Goal: Task Accomplishment & Management: Manage account settings

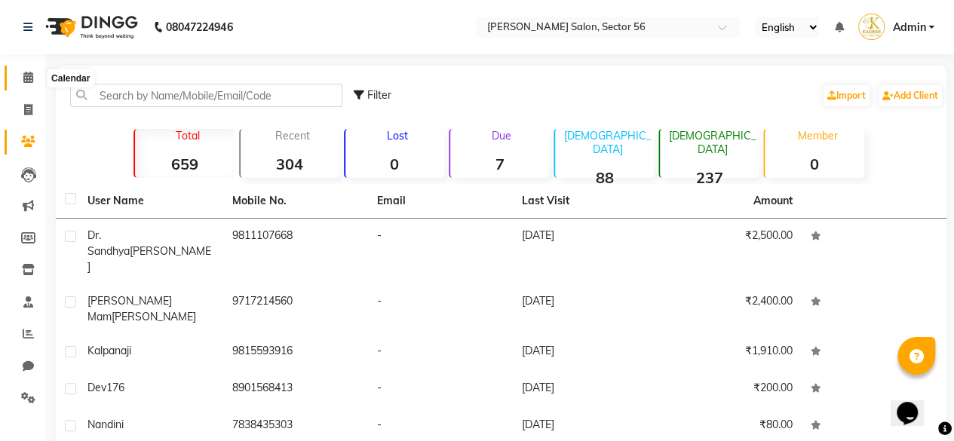
click at [21, 85] on span at bounding box center [28, 77] width 26 height 17
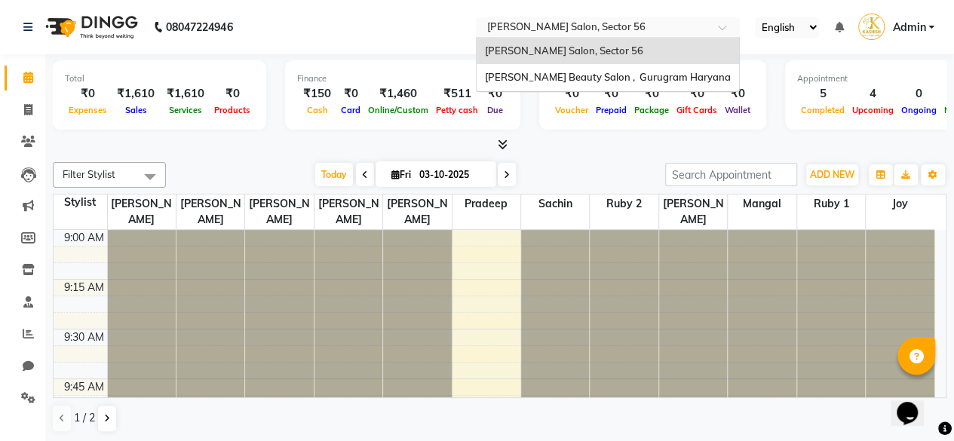
click at [602, 26] on input "text" at bounding box center [593, 28] width 219 height 15
click at [566, 82] on span "[PERSON_NAME] Beauty Salon , Gurugram Haryana" at bounding box center [607, 77] width 246 height 12
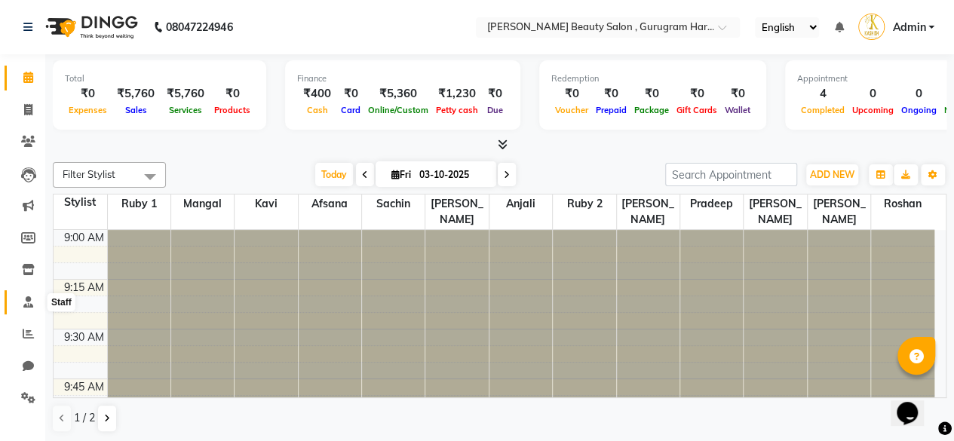
click at [23, 303] on icon at bounding box center [28, 301] width 10 height 11
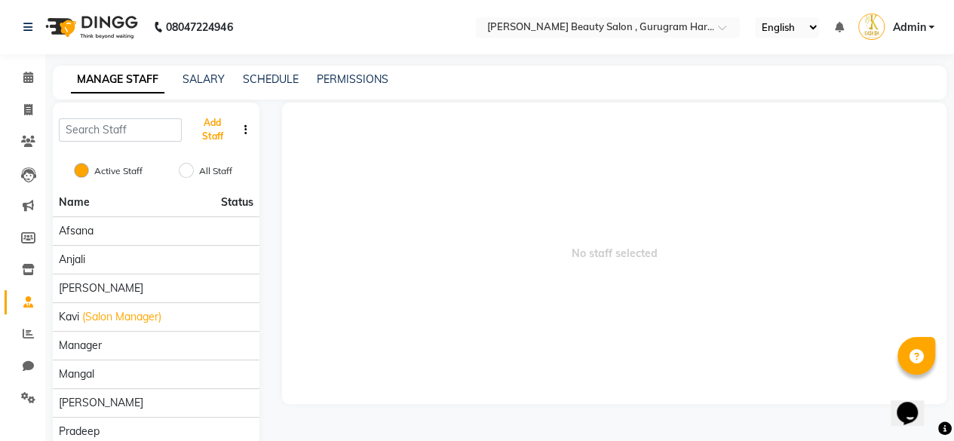
click at [220, 134] on button "Add Staff" at bounding box center [212, 129] width 48 height 39
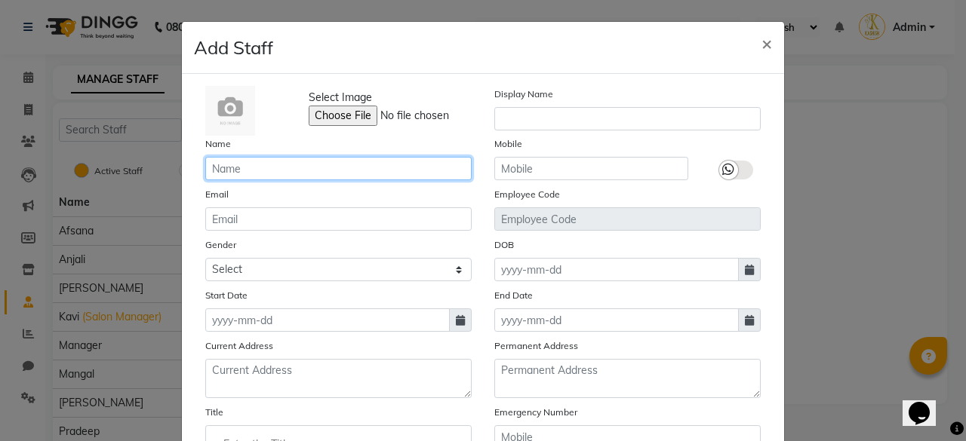
click at [234, 165] on input "text" at bounding box center [338, 168] width 266 height 23
type input "J"
type input "Joy"
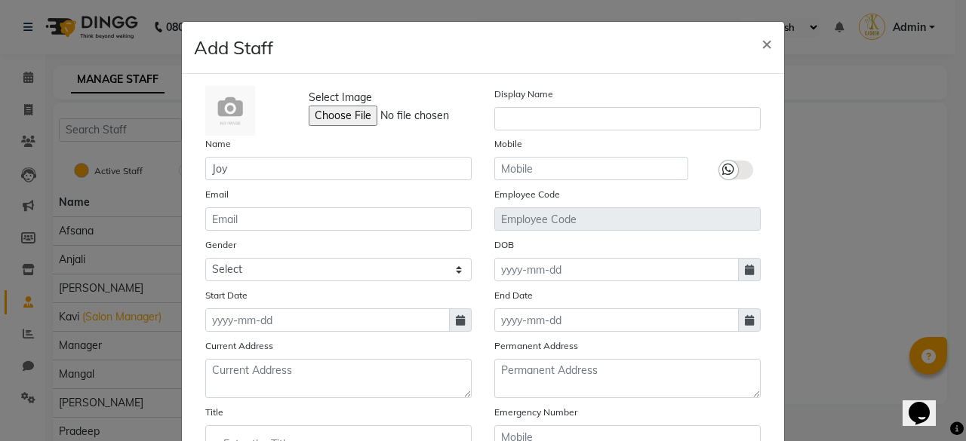
click at [463, 131] on div "Select Image" at bounding box center [386, 111] width 192 height 50
click at [458, 323] on icon at bounding box center [460, 320] width 9 height 11
select select "10"
select select "2025"
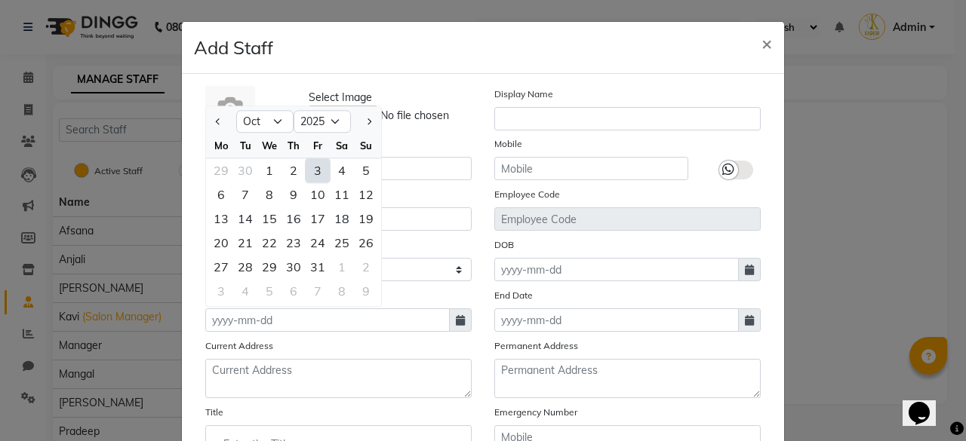
click at [264, 174] on div "1" at bounding box center [269, 170] width 24 height 24
type input "01-10-2025"
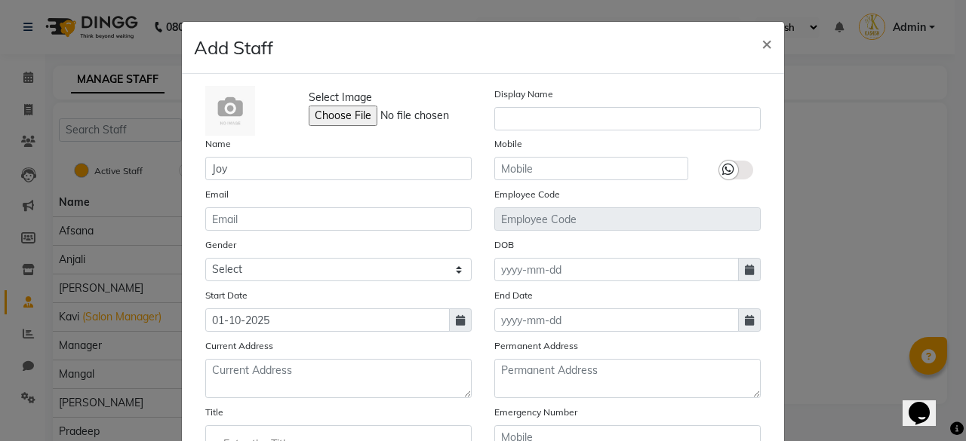
click at [474, 363] on div "Current Address" at bounding box center [338, 368] width 289 height 60
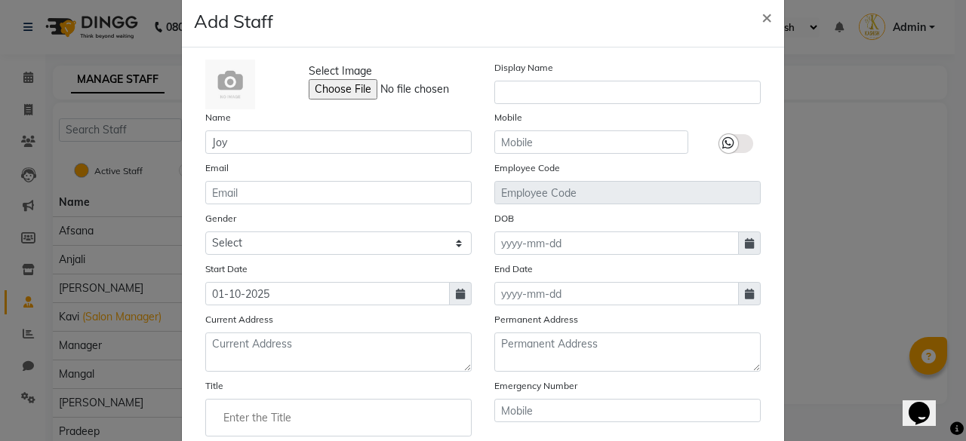
scroll to position [30, 0]
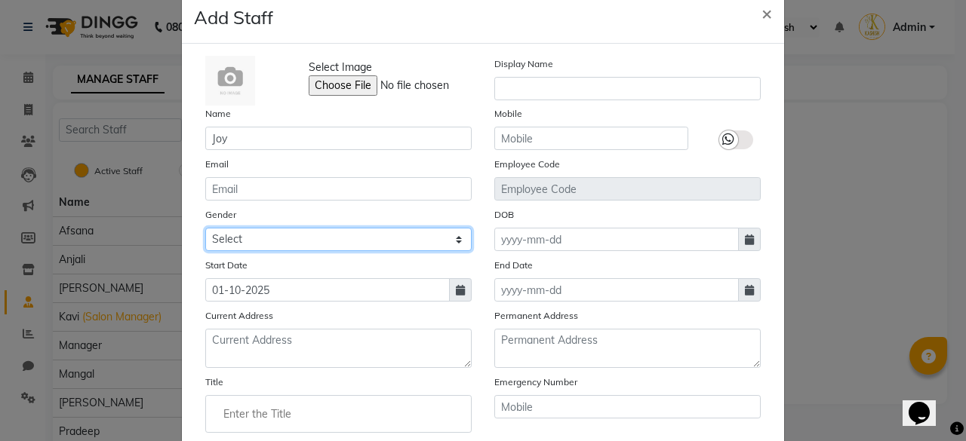
click at [307, 244] on select "Select Male Female Other Prefer Not To Say" at bounding box center [338, 239] width 266 height 23
select select "male"
click at [205, 228] on select "Select Male Female Other Prefer Not To Say" at bounding box center [338, 239] width 266 height 23
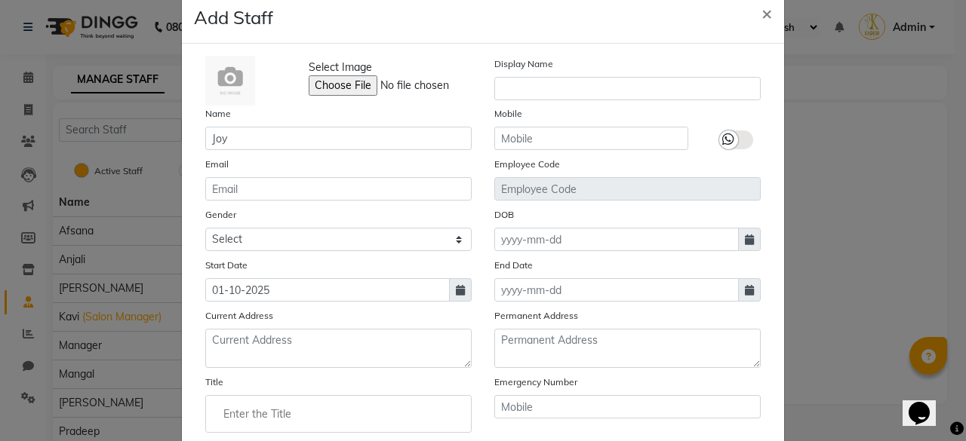
click at [483, 280] on div "End Date" at bounding box center [627, 279] width 289 height 45
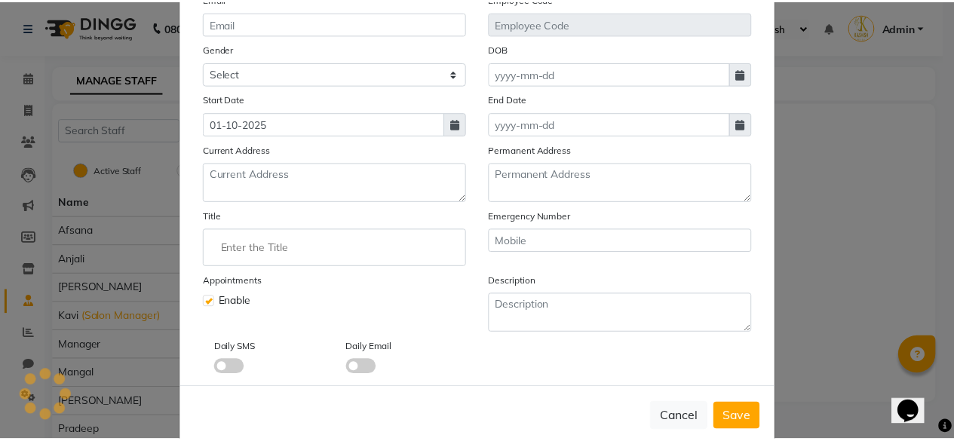
scroll to position [220, 0]
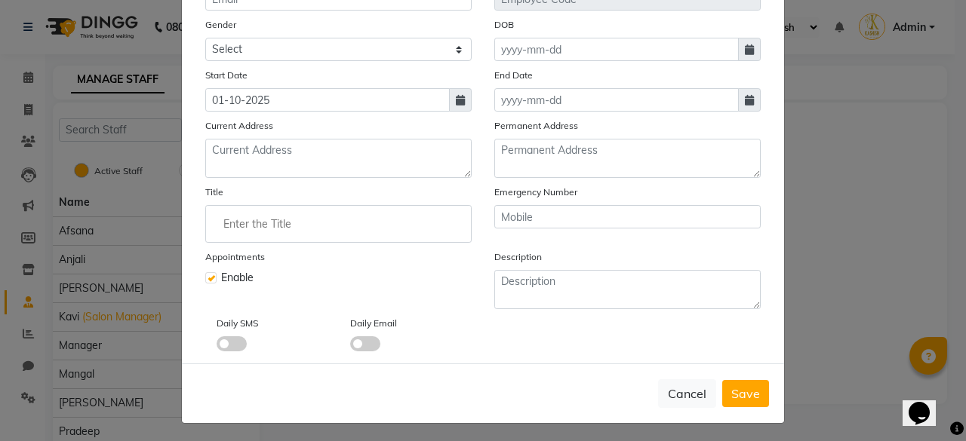
click at [731, 389] on span "Save" at bounding box center [745, 393] width 29 height 15
select select
checkbox input "false"
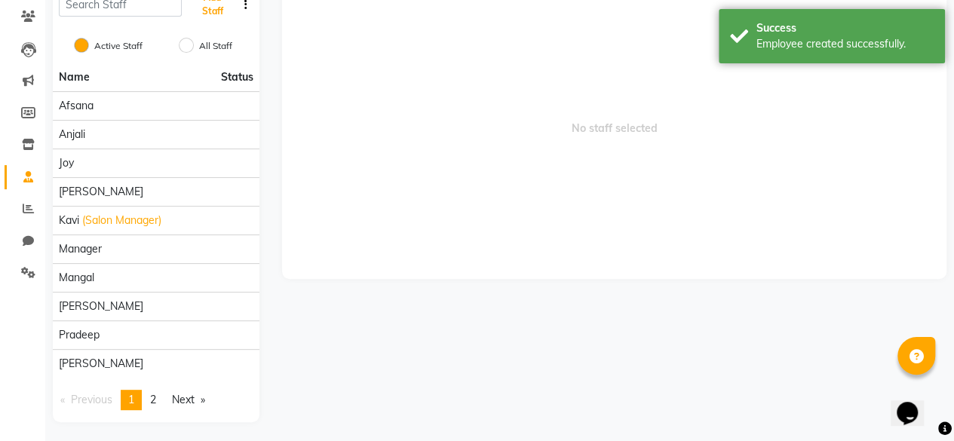
scroll to position [126, 0]
click at [158, 404] on link "page 2" at bounding box center [153, 399] width 21 height 20
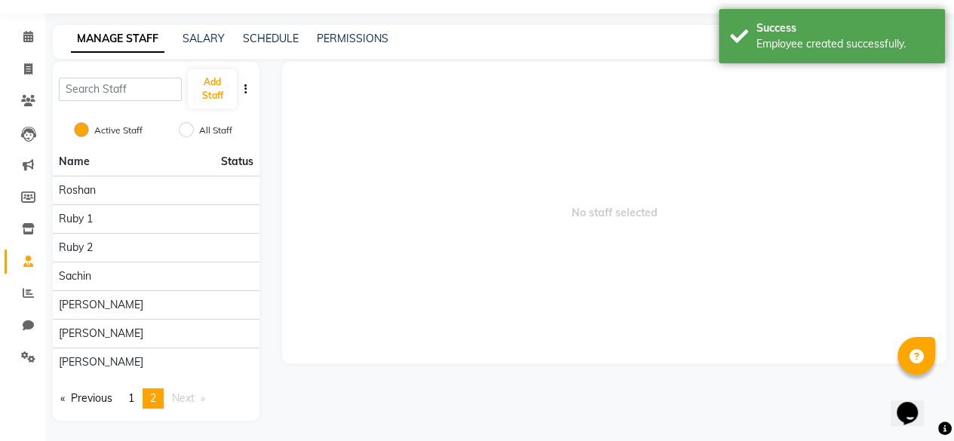
click at [440, 112] on span "No staff selected" at bounding box center [614, 213] width 665 height 302
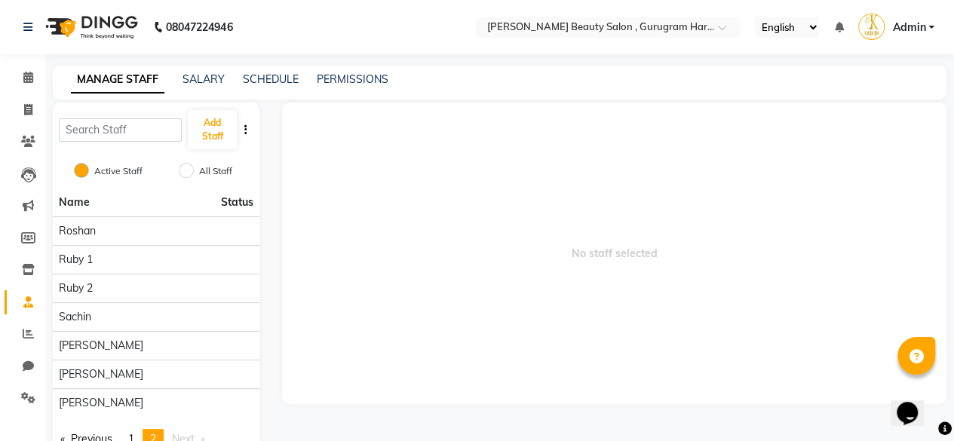
scroll to position [0, 0]
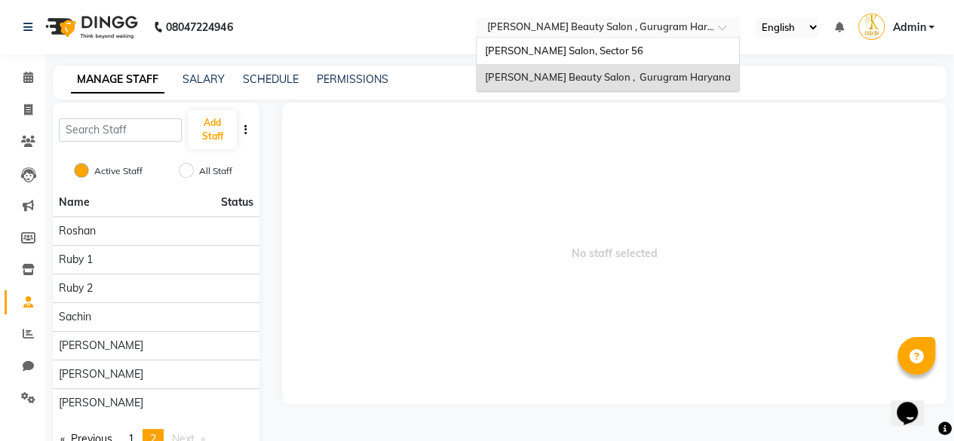
click at [562, 29] on input "text" at bounding box center [593, 28] width 219 height 15
click at [551, 51] on span "[PERSON_NAME] Salon, Sector 56" at bounding box center [563, 51] width 158 height 12
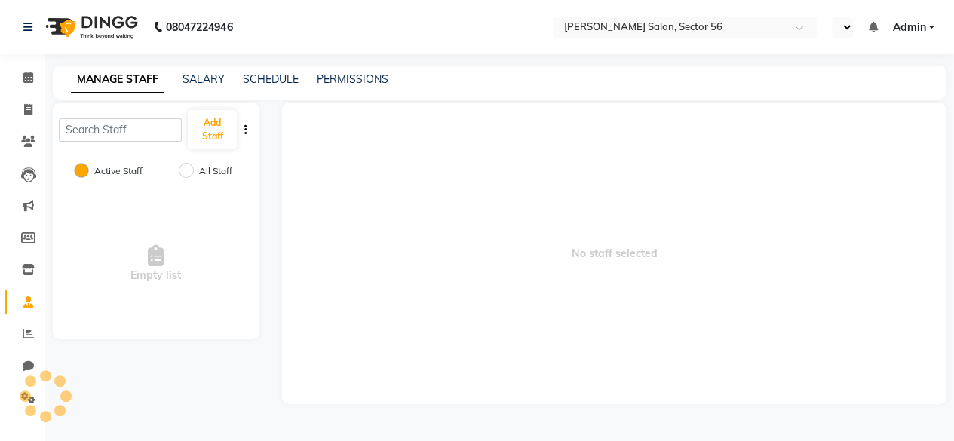
select select "en"
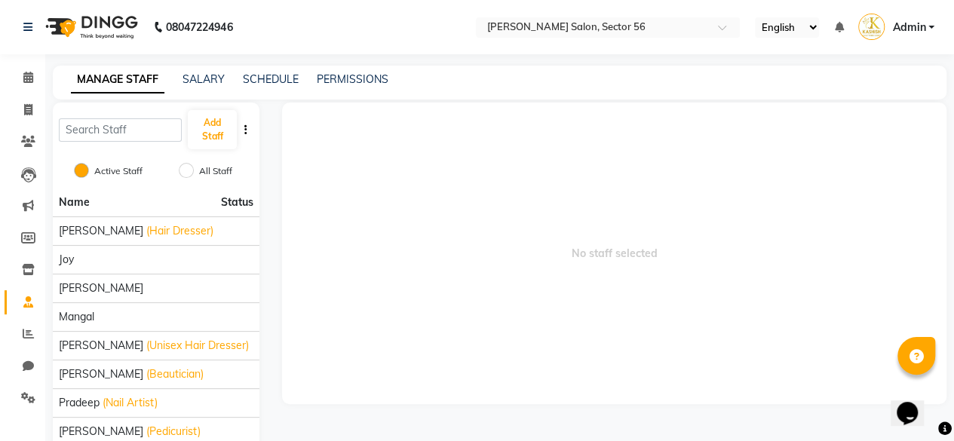
click at [375, 285] on span "No staff selected" at bounding box center [614, 254] width 665 height 302
click at [25, 147] on icon at bounding box center [28, 141] width 14 height 11
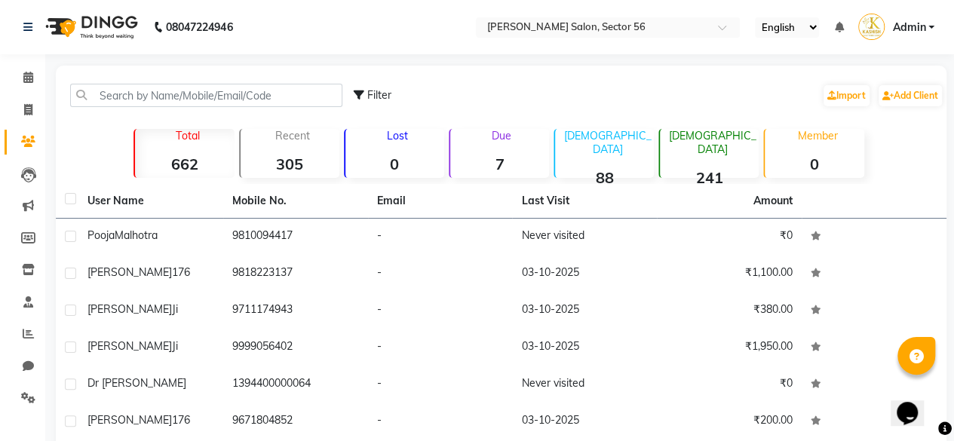
click at [539, 242] on td "Never visited" at bounding box center [584, 237] width 145 height 37
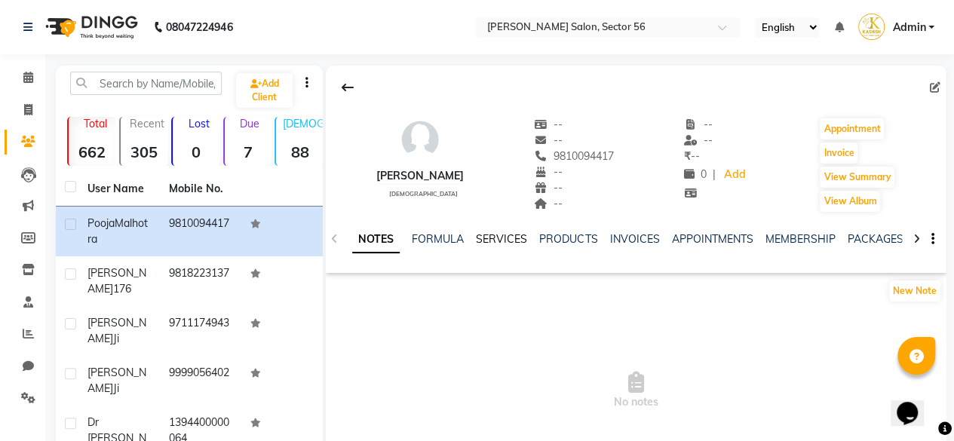
click at [504, 239] on link "SERVICES" at bounding box center [501, 239] width 51 height 14
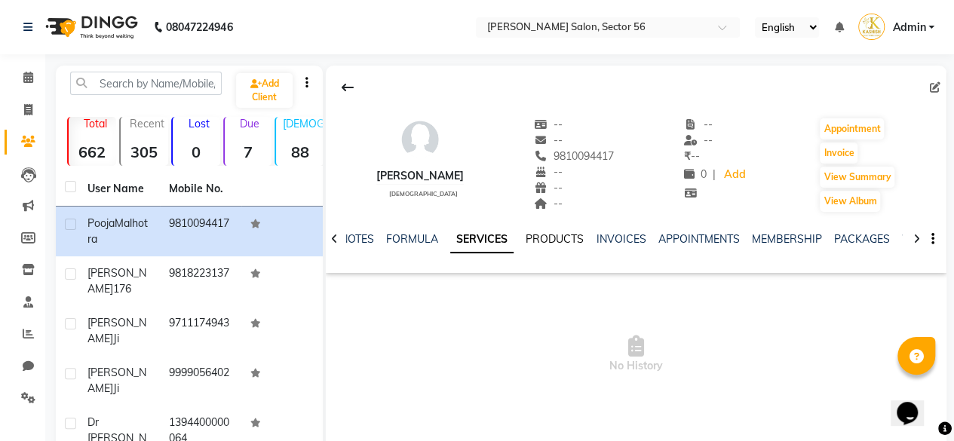
click at [552, 242] on link "PRODUCTS" at bounding box center [555, 239] width 58 height 14
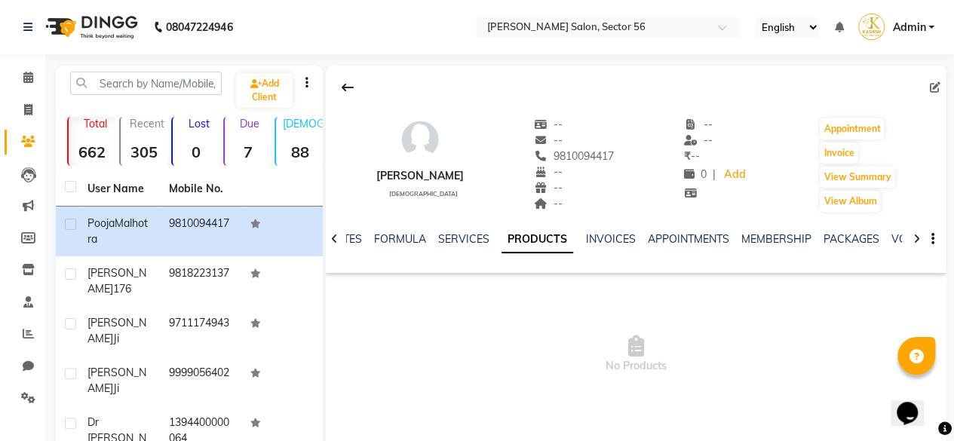
click at [353, 87] on icon at bounding box center [348, 87] width 12 height 12
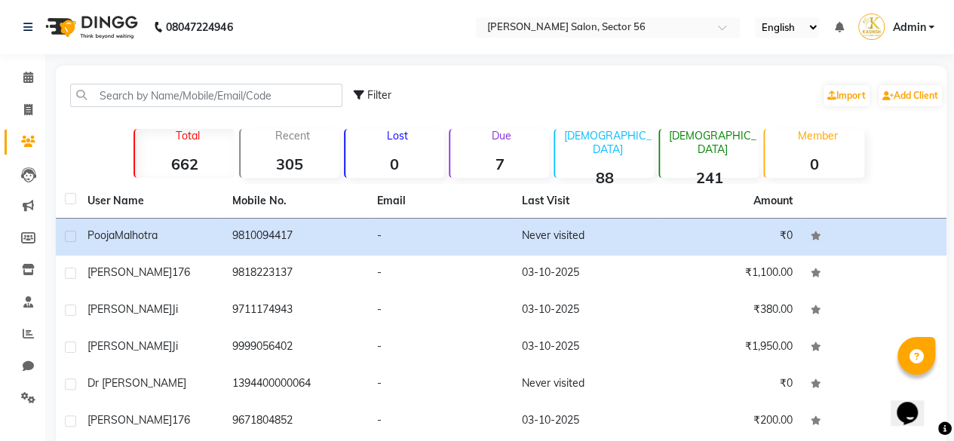
click at [787, 235] on td "₹0" at bounding box center [729, 237] width 145 height 37
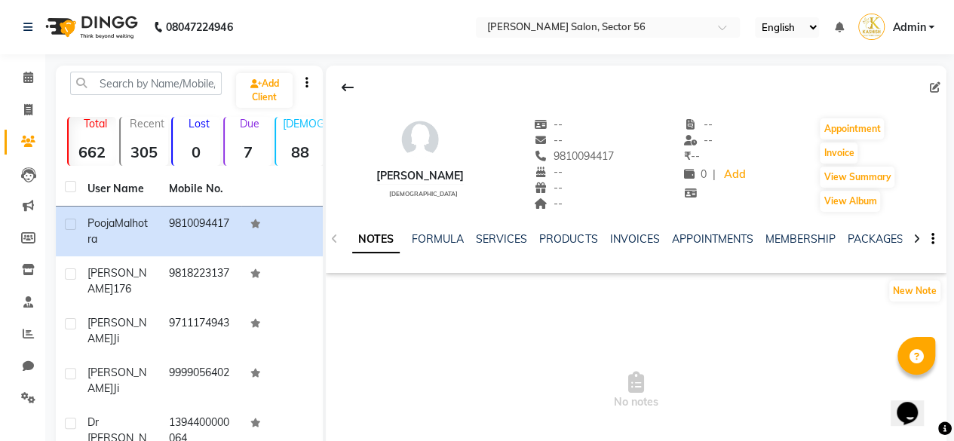
click at [642, 246] on div "INVOICES" at bounding box center [635, 240] width 50 height 16
click at [632, 244] on link "INVOICES" at bounding box center [635, 239] width 50 height 14
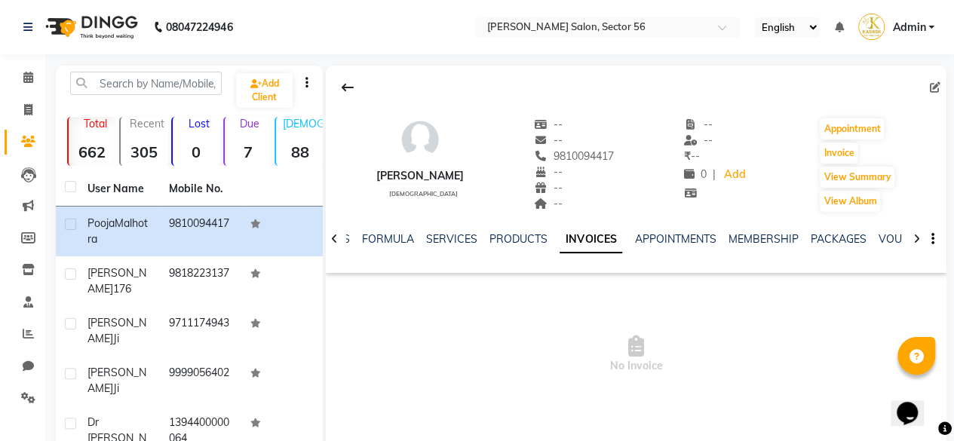
click at [342, 91] on icon at bounding box center [348, 87] width 12 height 12
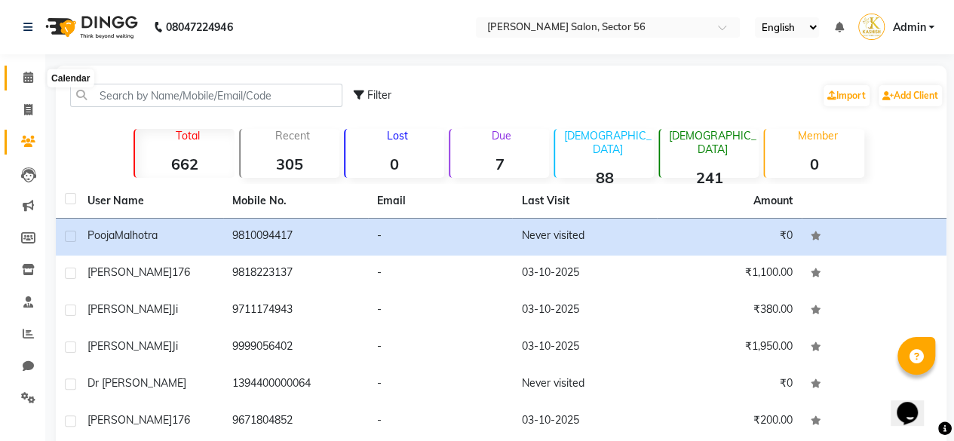
click at [27, 81] on icon at bounding box center [28, 77] width 10 height 11
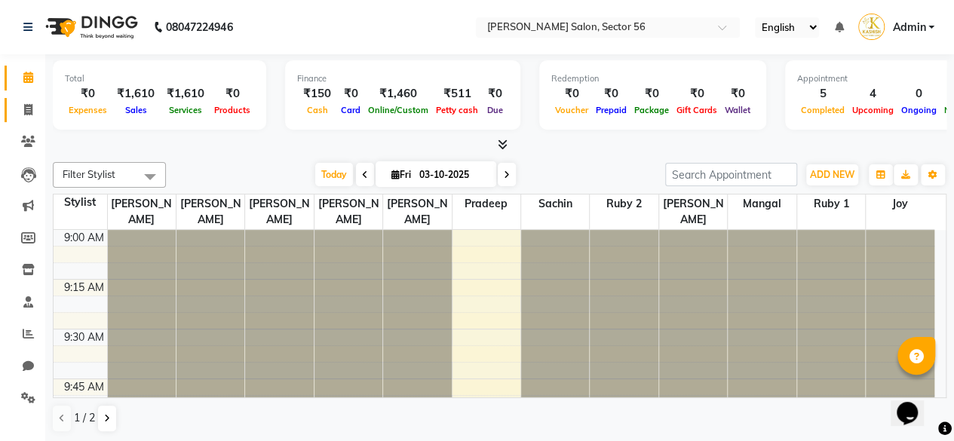
click at [32, 118] on link "Invoice" at bounding box center [23, 110] width 36 height 25
select select "9000"
select select "service"
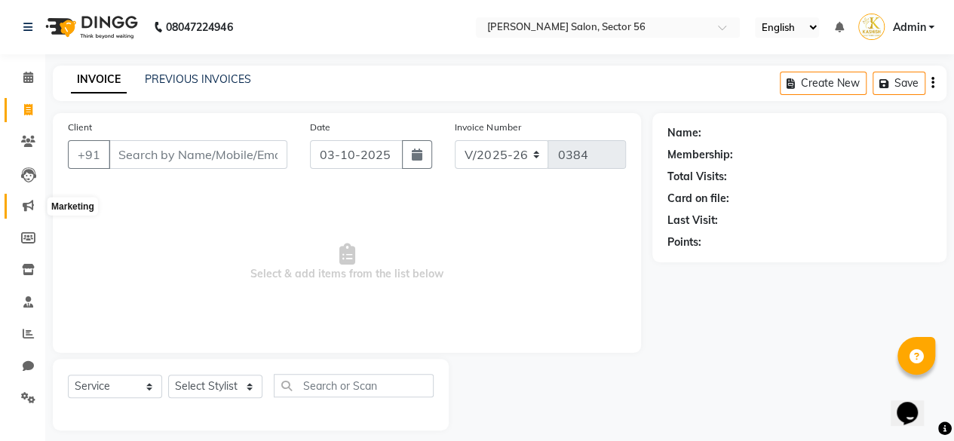
click at [33, 210] on icon at bounding box center [28, 205] width 11 height 11
